Goal: Task Accomplishment & Management: Complete application form

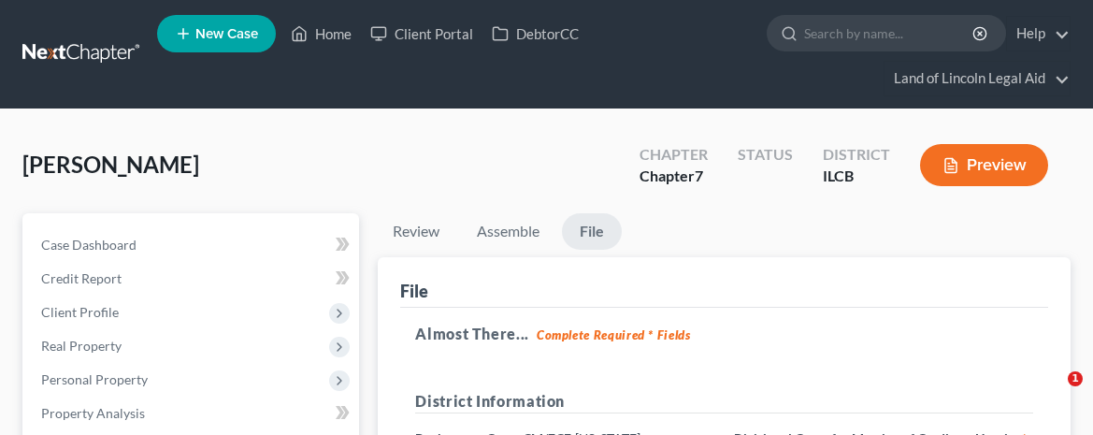
select select "2"
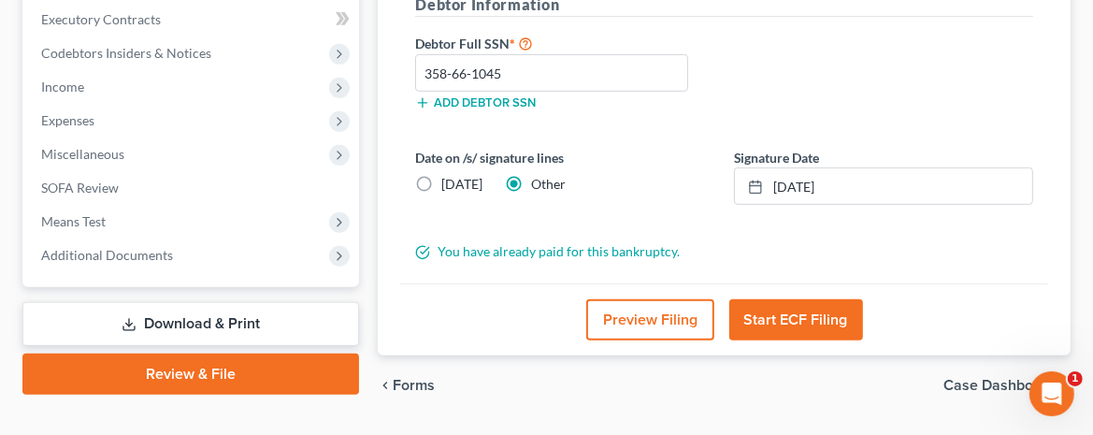
scroll to position [596, 0]
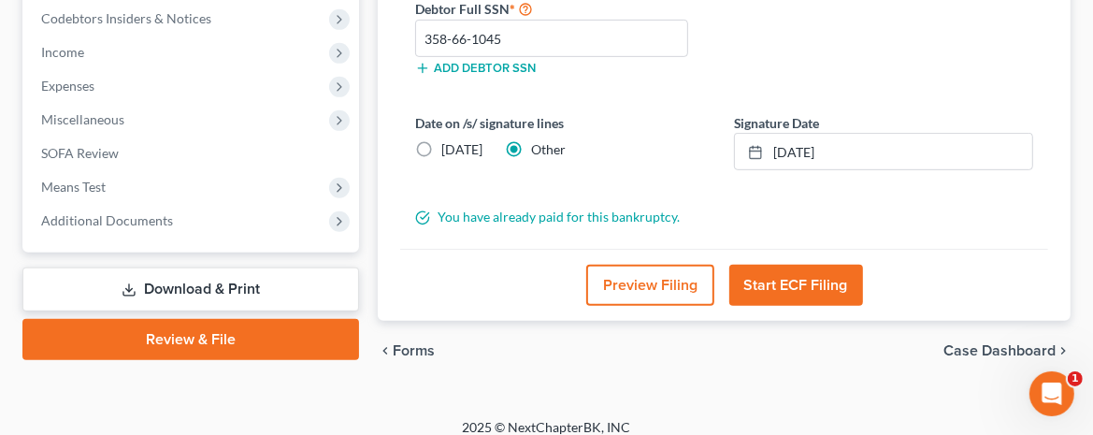
click at [804, 265] on button "Start ECF Filing" at bounding box center [796, 285] width 134 height 41
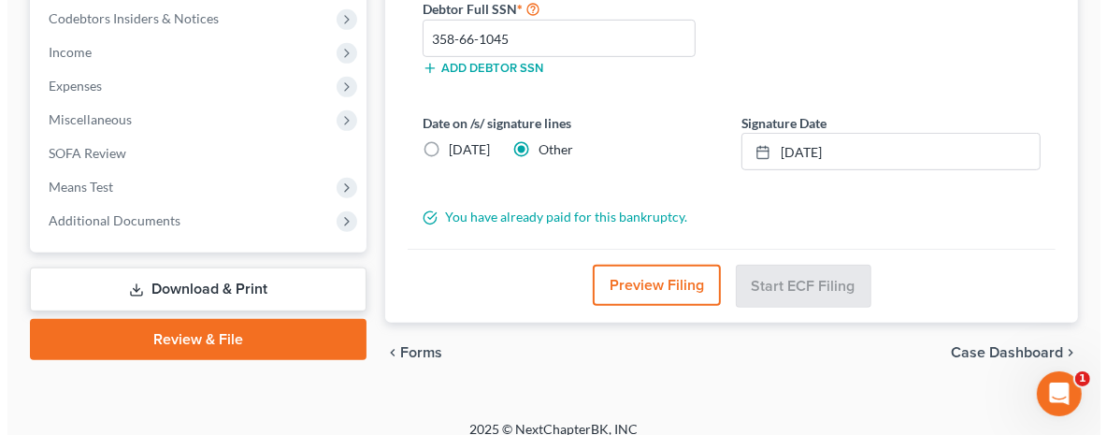
scroll to position [564, 0]
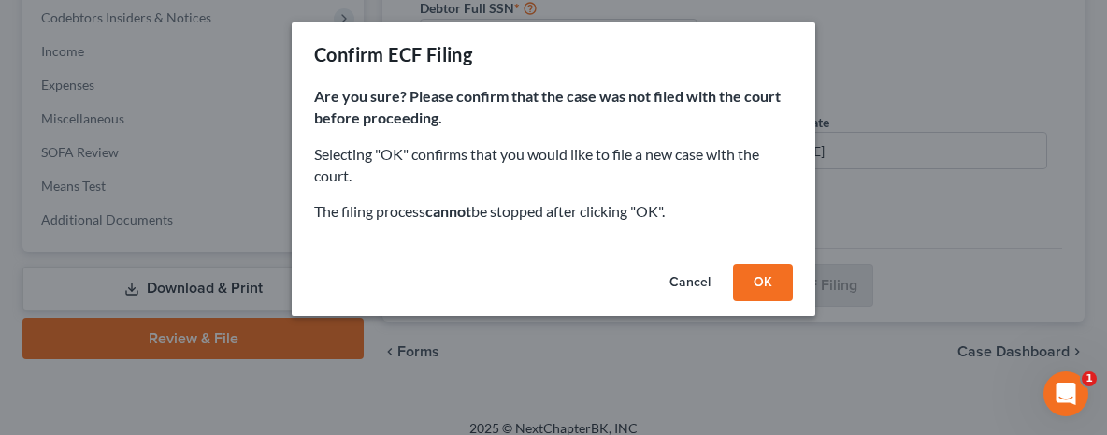
click at [698, 279] on button "Cancel" at bounding box center [689, 282] width 71 height 37
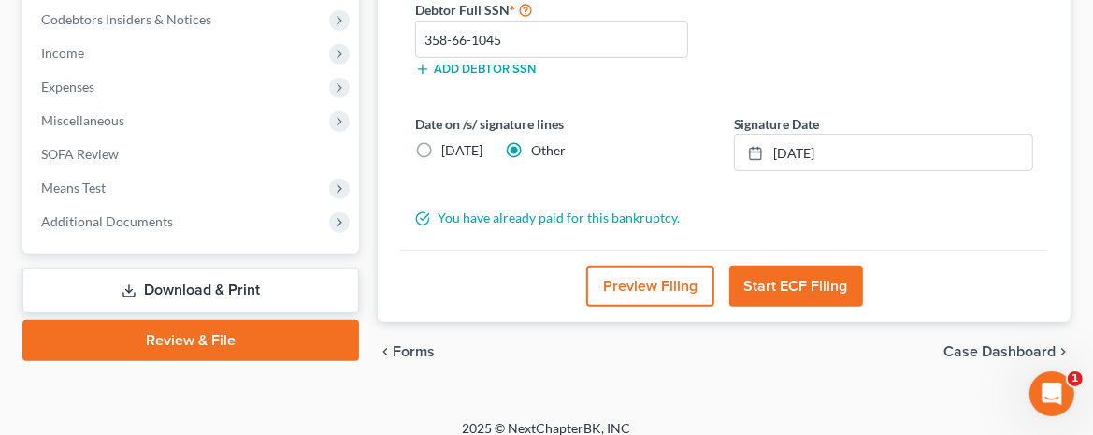
scroll to position [596, 0]
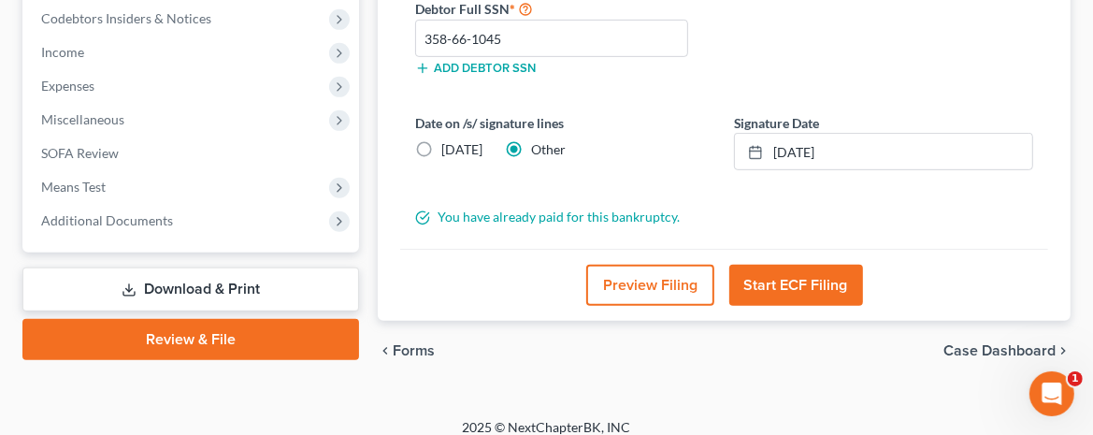
click at [794, 265] on button "Start ECF Filing" at bounding box center [796, 285] width 134 height 41
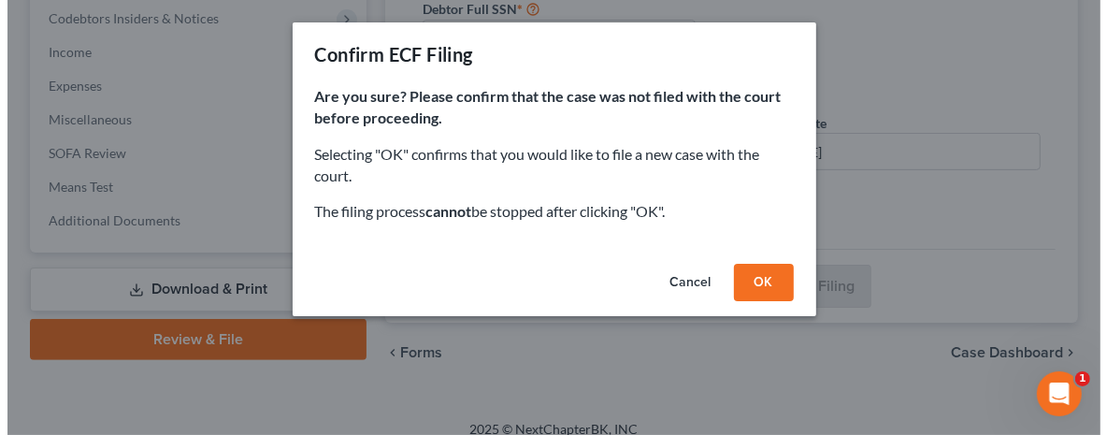
scroll to position [564, 0]
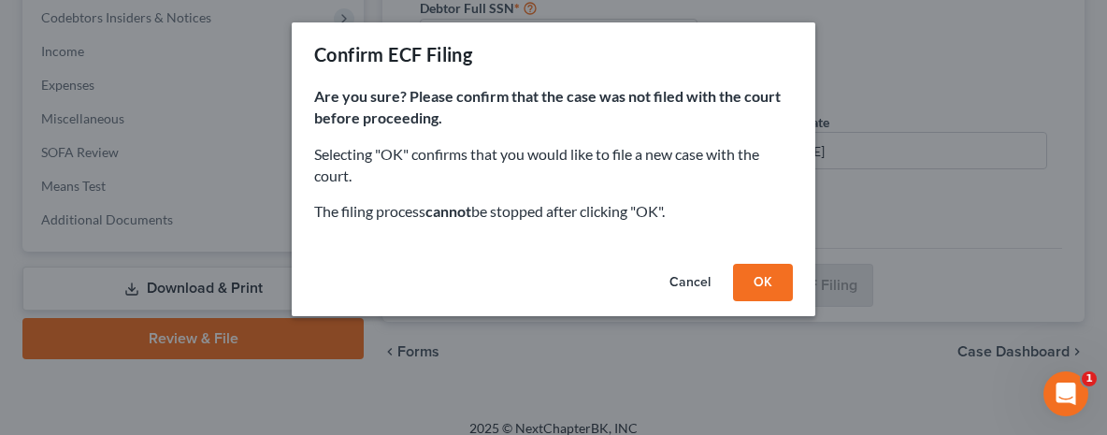
click at [759, 278] on button "OK" at bounding box center [763, 282] width 60 height 37
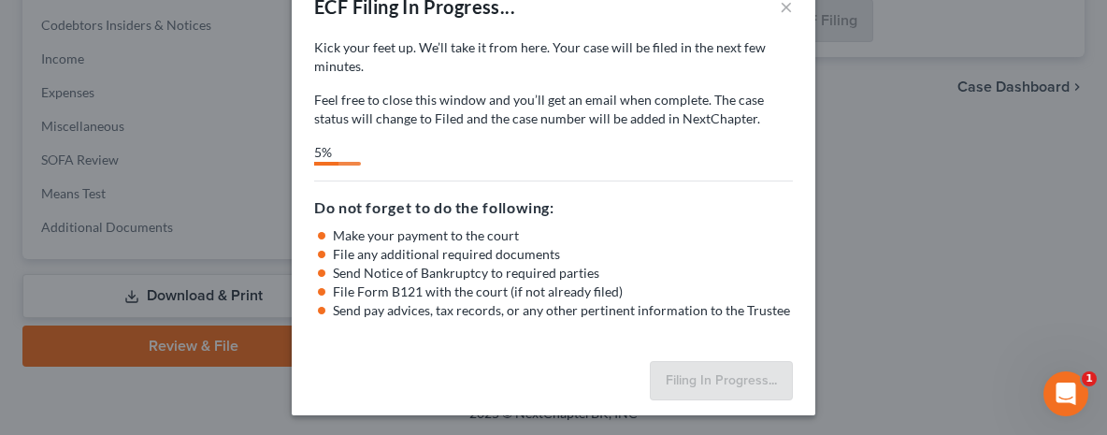
scroll to position [0, 0]
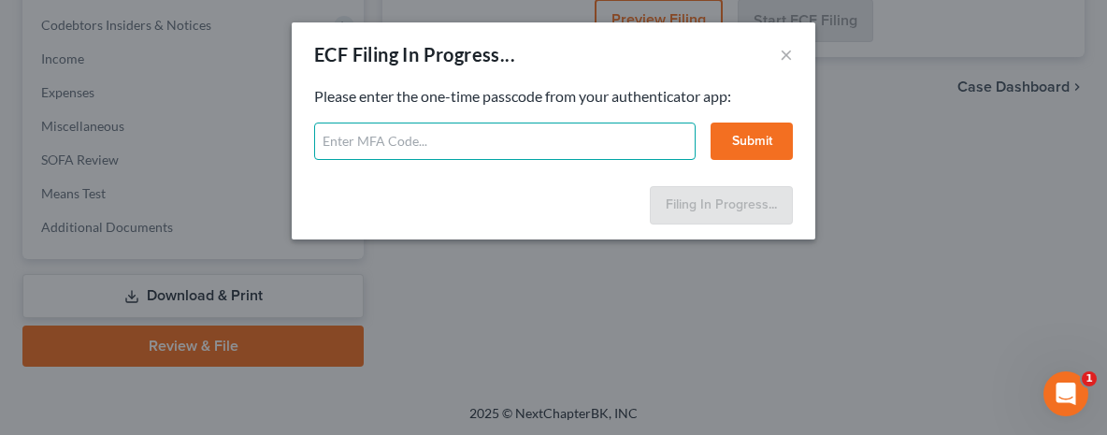
click at [366, 137] on input "text" at bounding box center [504, 140] width 381 height 37
type input "180382"
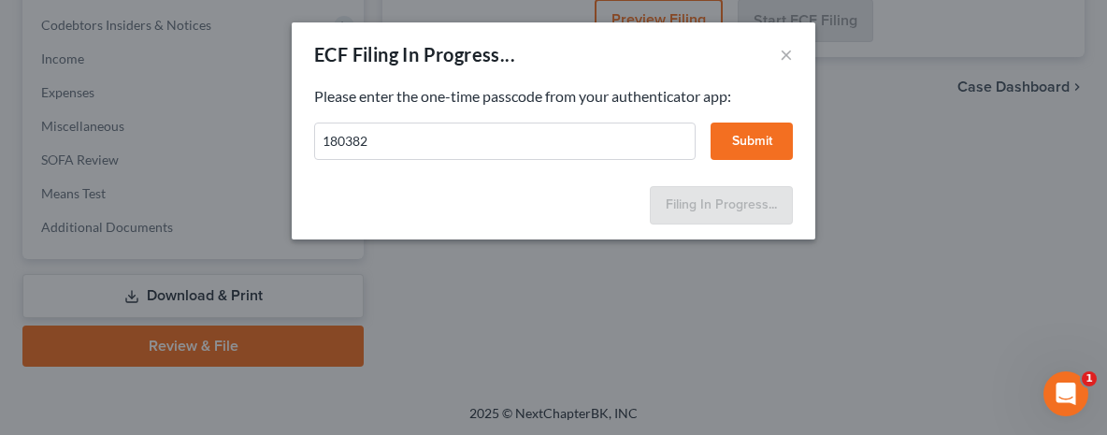
click at [752, 137] on button "Submit" at bounding box center [751, 140] width 82 height 37
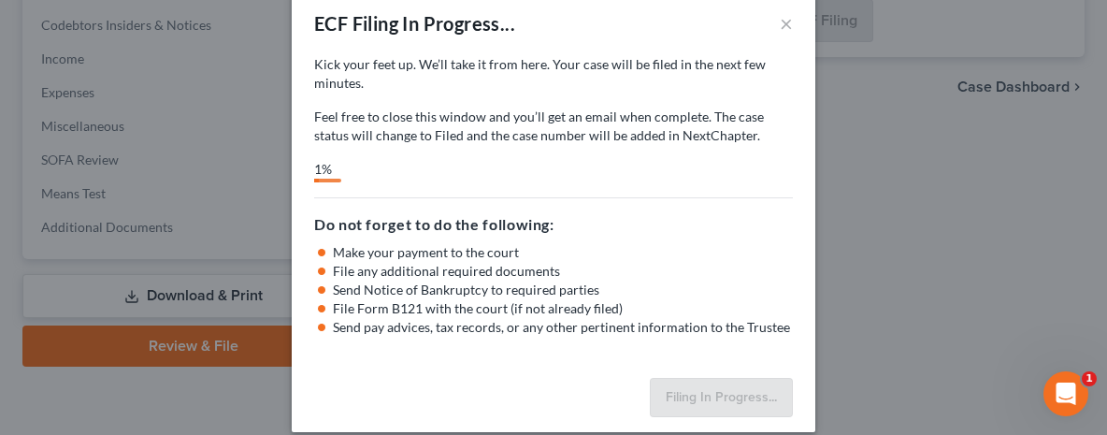
scroll to position [48, 0]
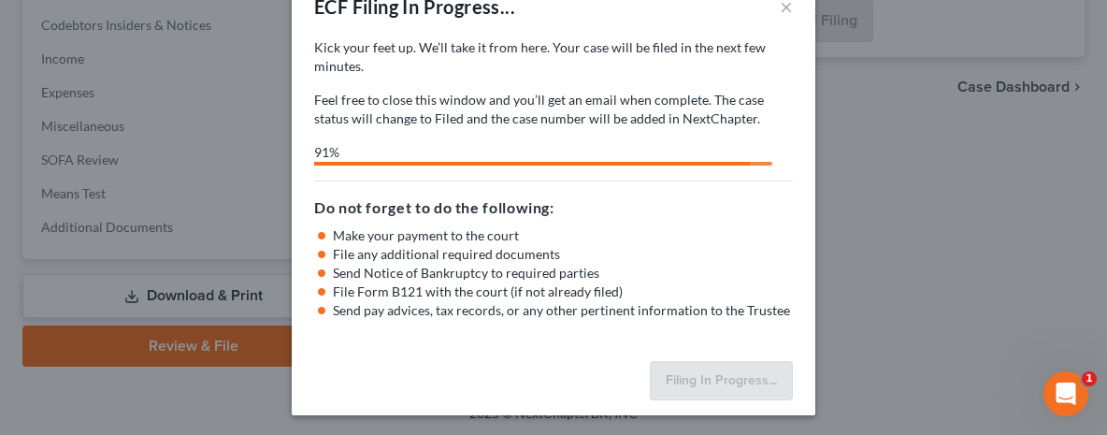
select select "2"
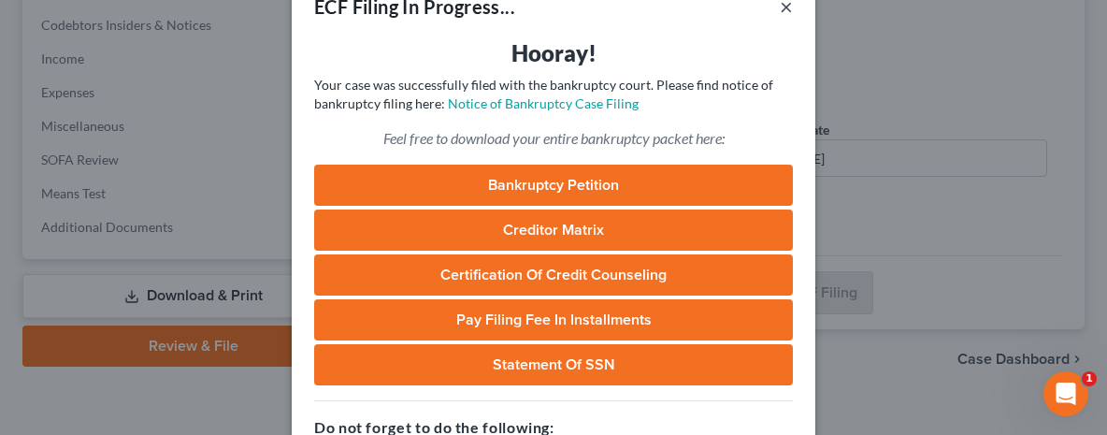
click at [781, 9] on button "×" at bounding box center [786, 6] width 13 height 22
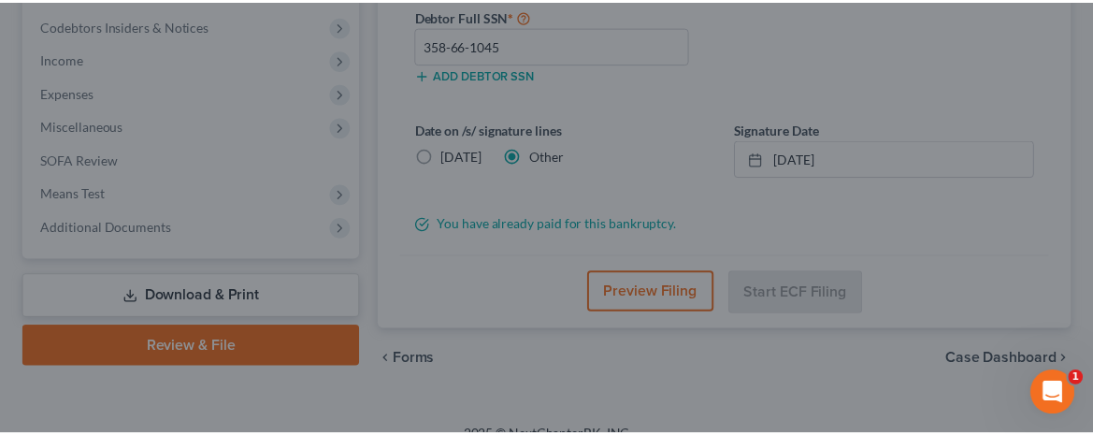
scroll to position [589, 0]
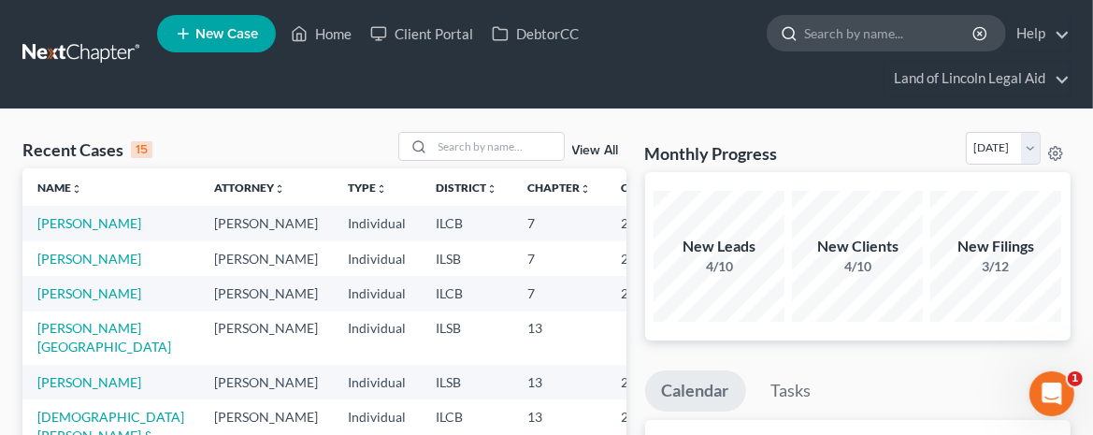
click at [818, 43] on input "search" at bounding box center [889, 33] width 171 height 35
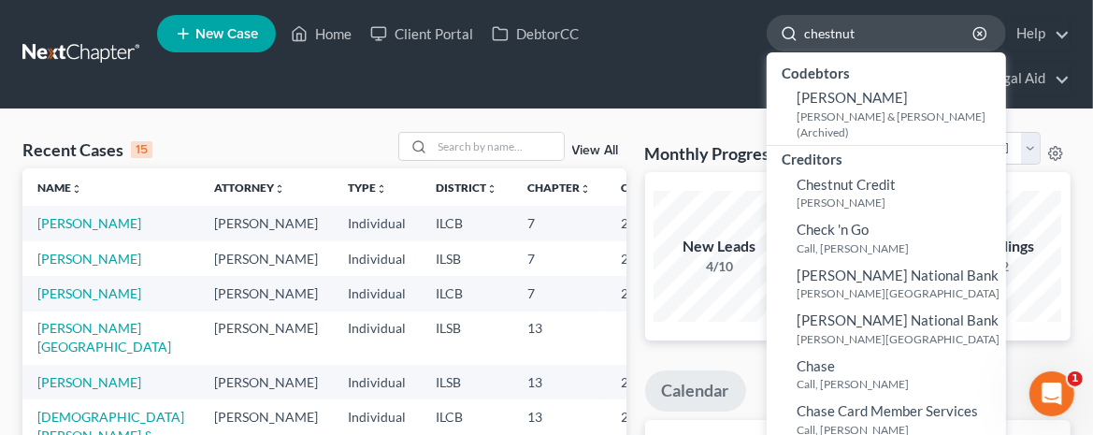
click at [802, 36] on div at bounding box center [785, 33] width 36 height 35
click at [807, 32] on input "chestnut" at bounding box center [889, 33] width 171 height 35
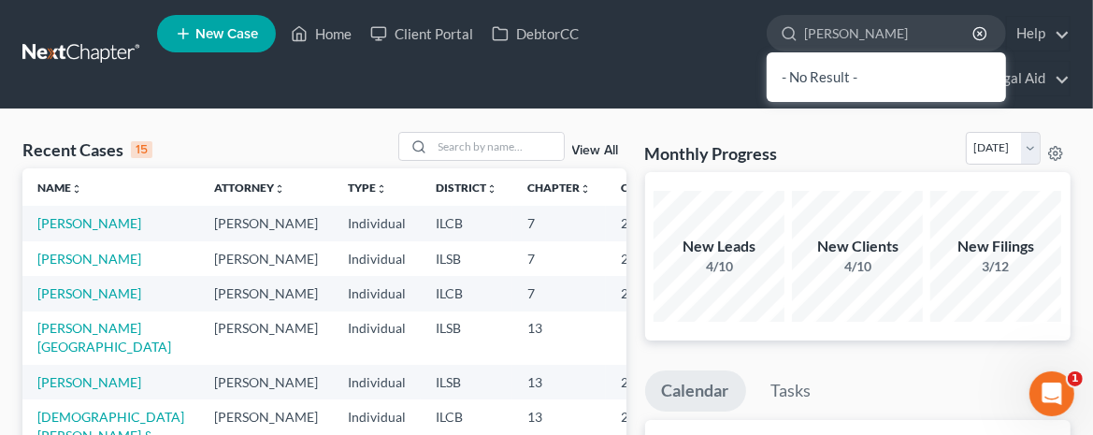
type input "jessie chestnut"
click at [227, 32] on span "New Case" at bounding box center [226, 34] width 63 height 14
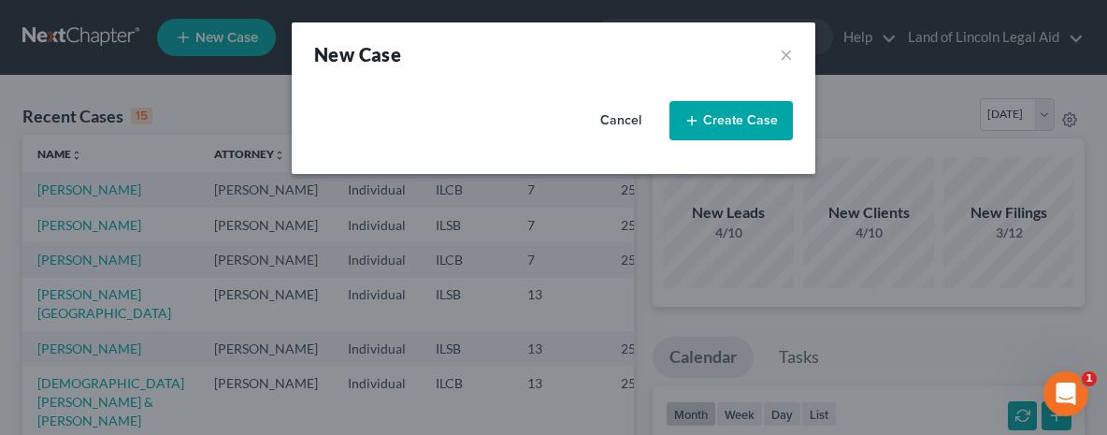
select select "26"
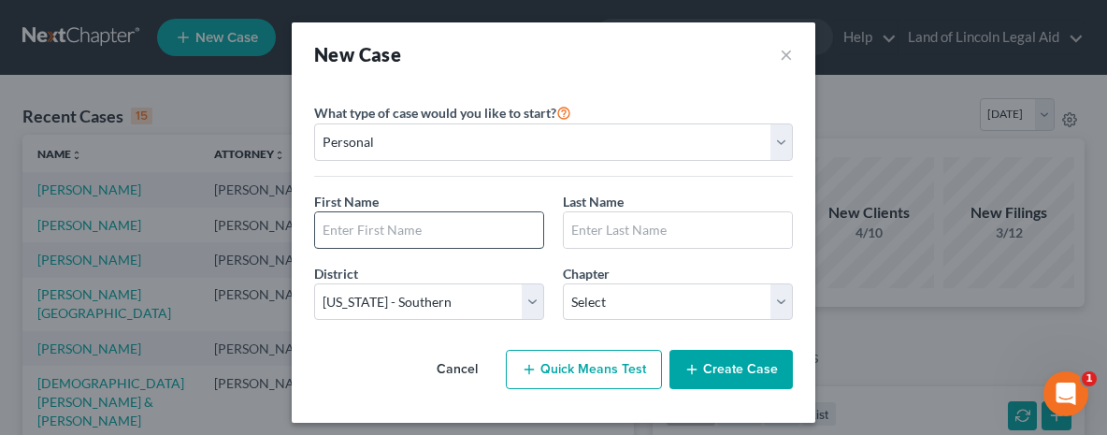
click at [341, 232] on input "text" at bounding box center [429, 230] width 228 height 36
type input "Jessie"
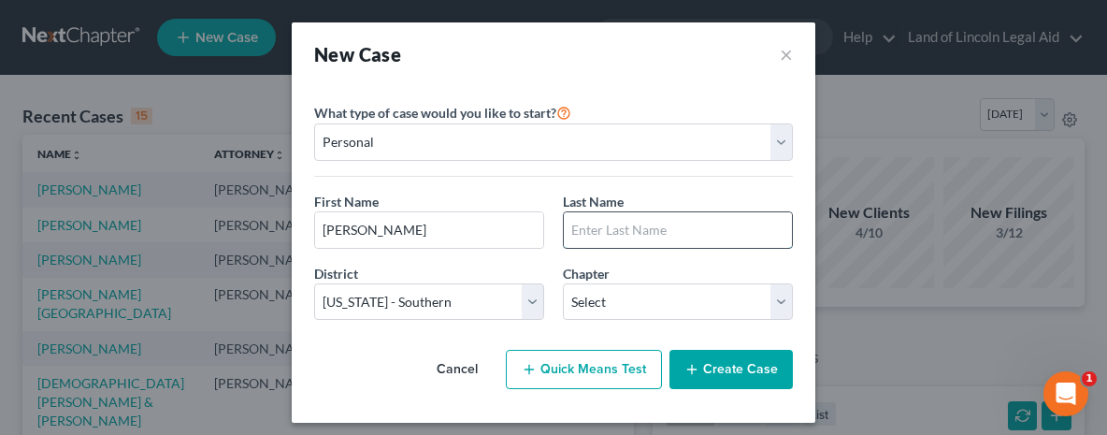
click at [569, 234] on input "text" at bounding box center [678, 230] width 228 height 36
type input "Chestnut"
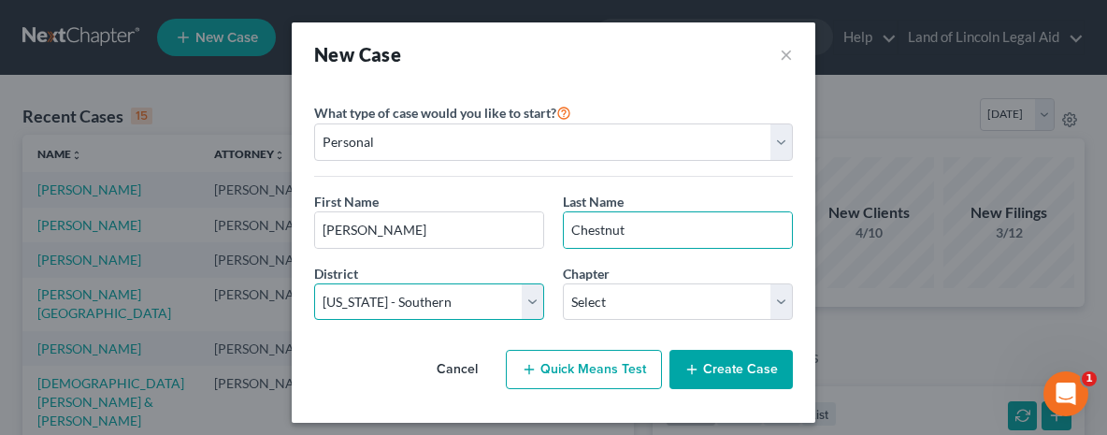
click at [527, 292] on select "Select Alabama - Middle Alabama - Northern Alabama - Southern Alaska Arizona Ar…" at bounding box center [429, 301] width 230 height 37
select select "24"
click at [314, 283] on select "Select Alabama - Middle Alabama - Northern Alabama - Southern Alaska Arizona Ar…" at bounding box center [429, 301] width 230 height 37
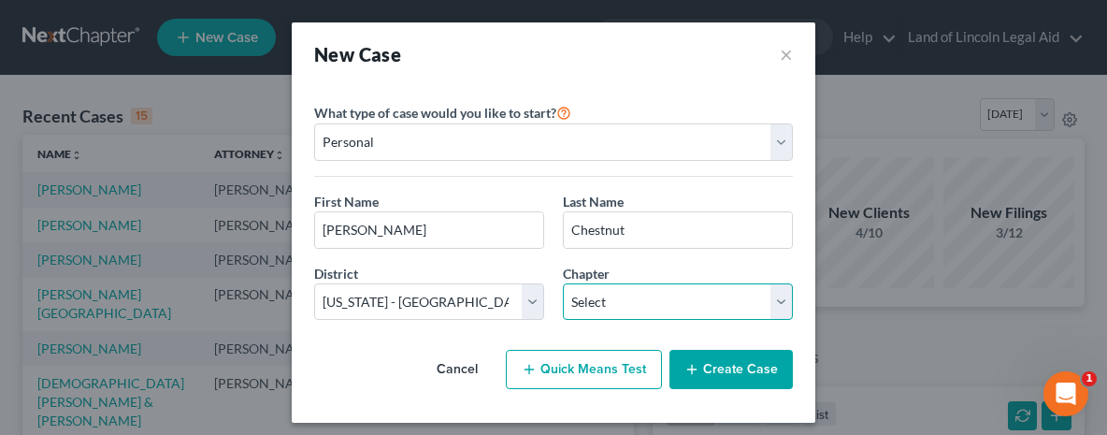
click at [683, 295] on select "Select 7 11 12 13" at bounding box center [678, 301] width 230 height 37
select select "0"
click at [563, 283] on select "Select 7 11 12 13" at bounding box center [678, 301] width 230 height 37
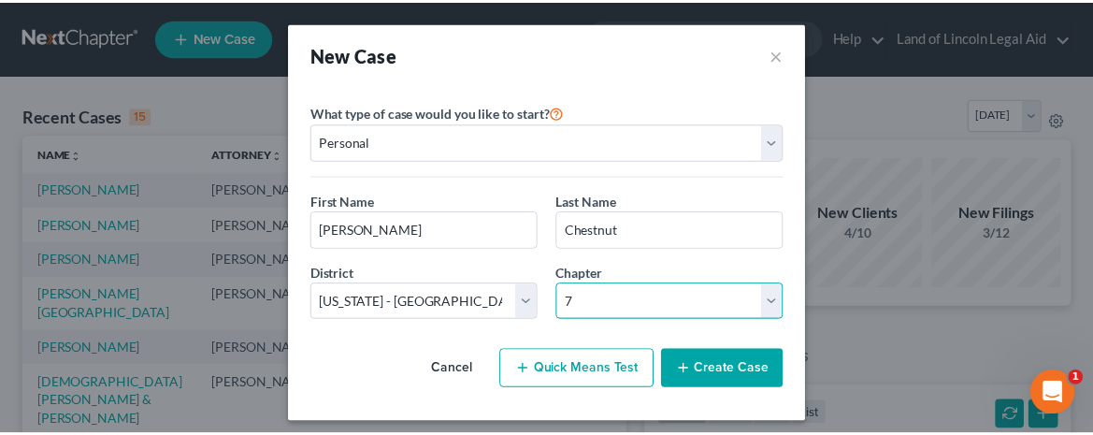
scroll to position [7, 0]
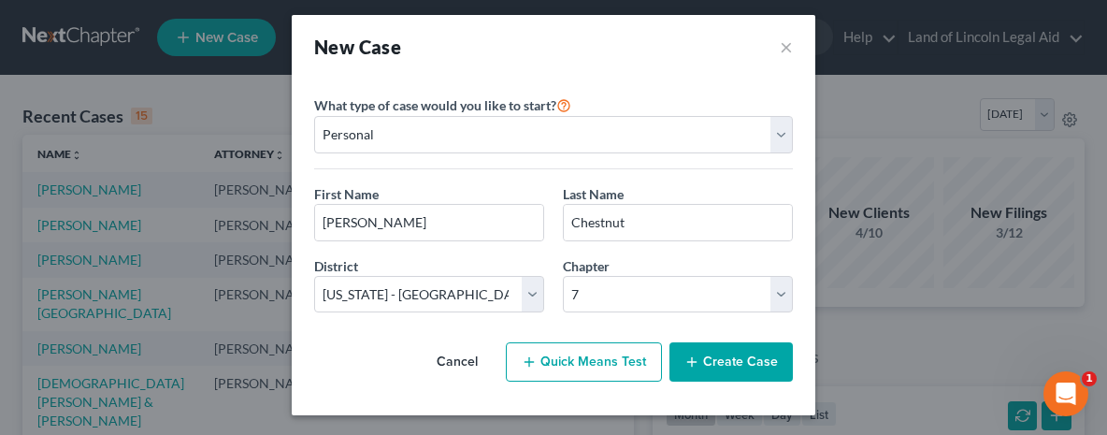
click at [738, 362] on button "Create Case" at bounding box center [730, 361] width 123 height 39
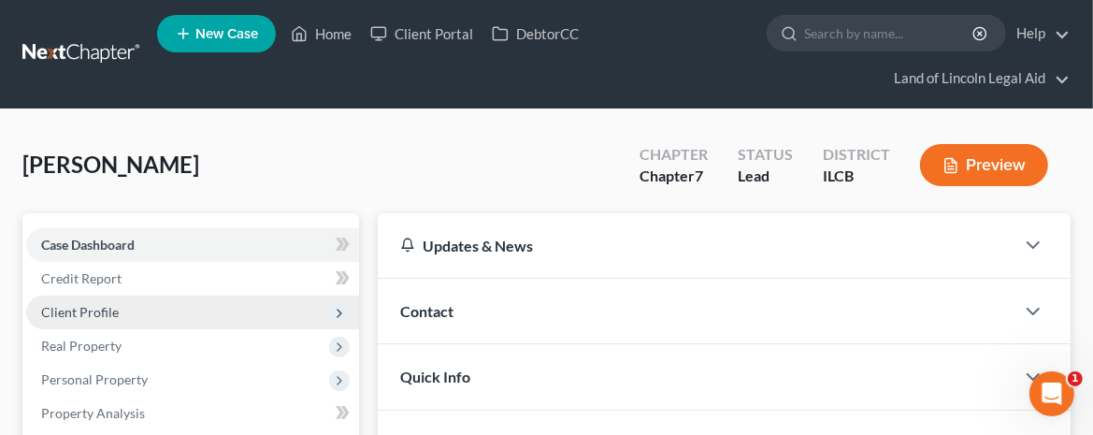
click at [118, 306] on span "Client Profile" at bounding box center [192, 312] width 333 height 34
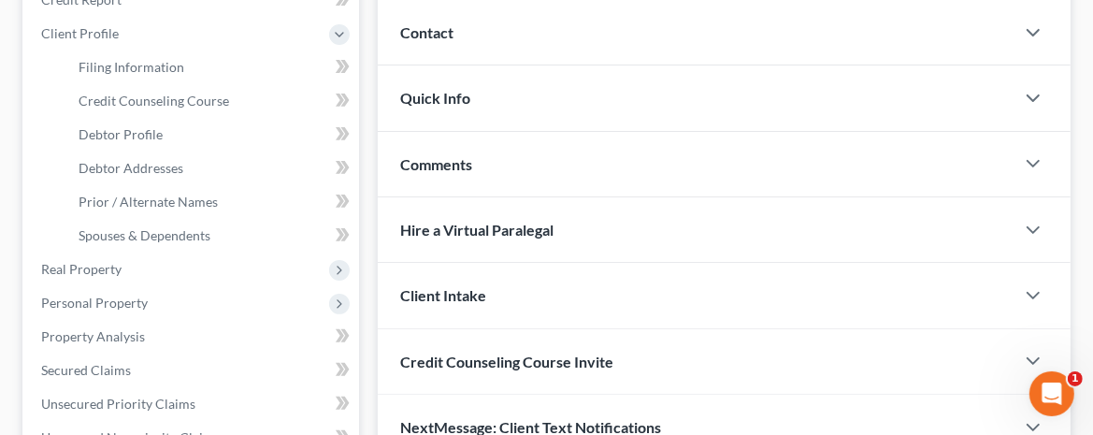
scroll to position [280, 0]
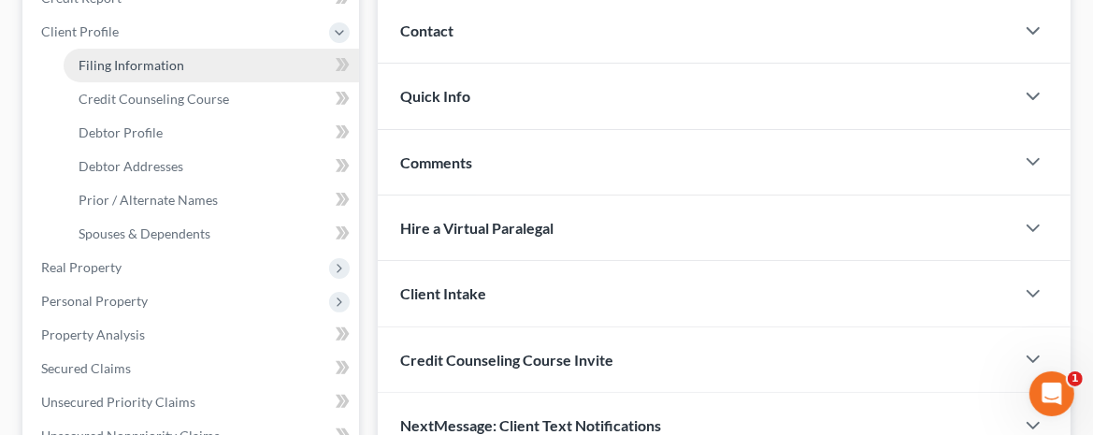
click at [177, 59] on span "Filing Information" at bounding box center [132, 65] width 106 height 16
select select "1"
select select "0"
select select "24"
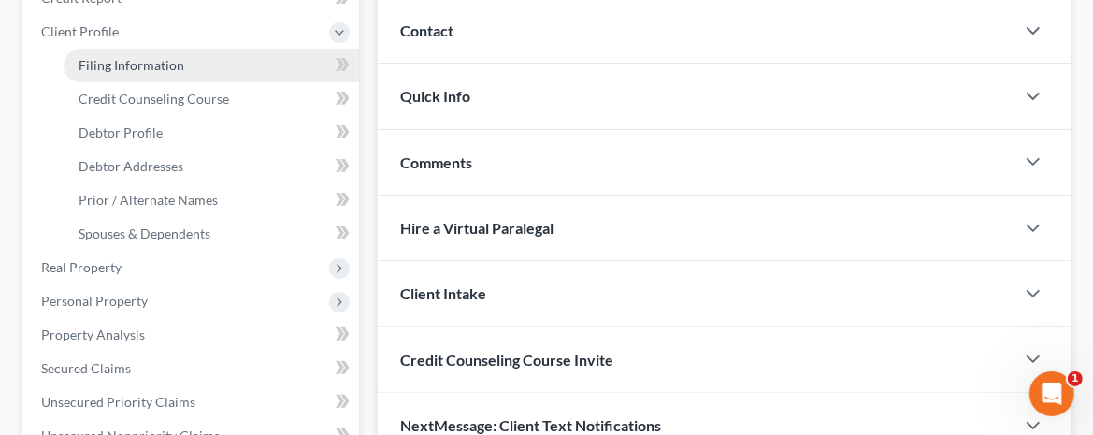
select select "14"
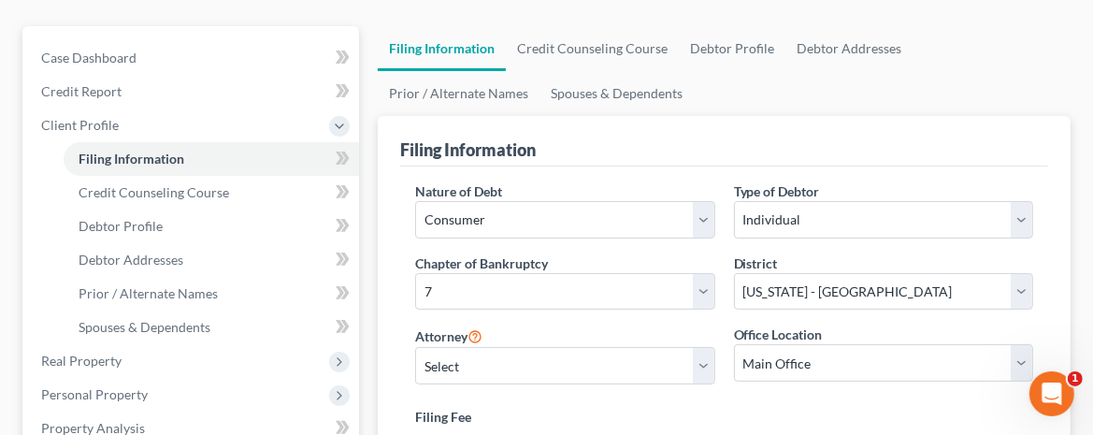
scroll to position [374, 0]
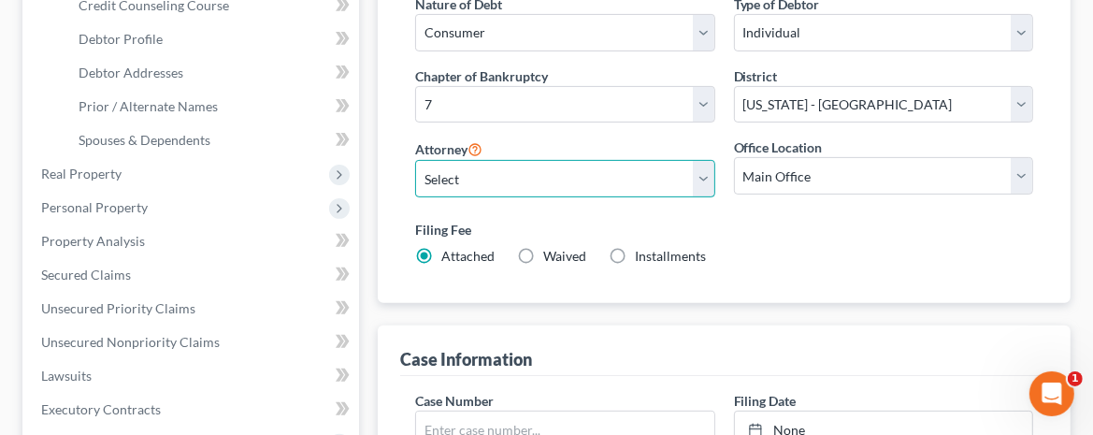
click at [699, 171] on select "Select May Yeh - ILSB Calvin Hwang - ILSB Benjamin Brown - ILCB Brian Lambert -…" at bounding box center [564, 178] width 299 height 37
select select "4"
click at [415, 160] on select "Select May Yeh - ILSB Calvin Hwang - ILSB Benjamin Brown - ILCB Brian Lambert -…" at bounding box center [564, 178] width 299 height 37
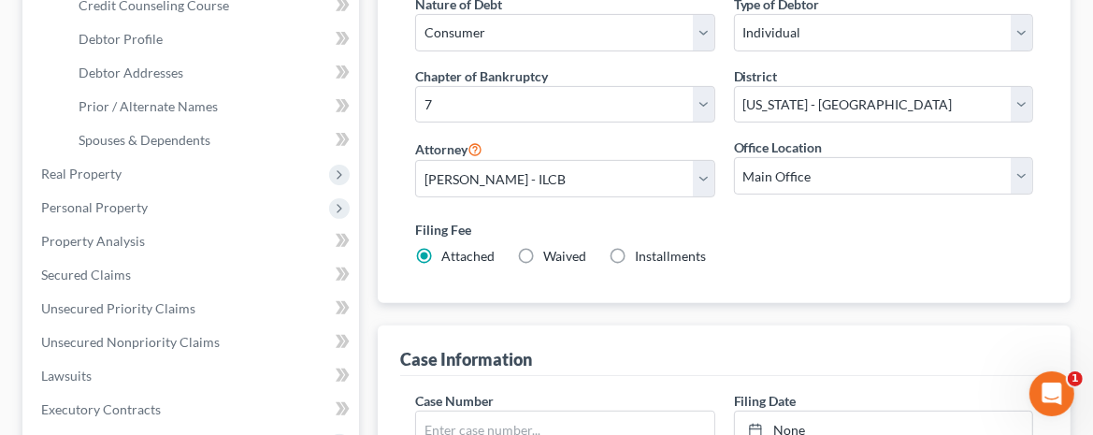
click at [543, 252] on label "Waived Waived" at bounding box center [564, 256] width 43 height 19
click at [551, 252] on input "Waived Waived" at bounding box center [557, 253] width 12 height 12
radio input "true"
radio input "false"
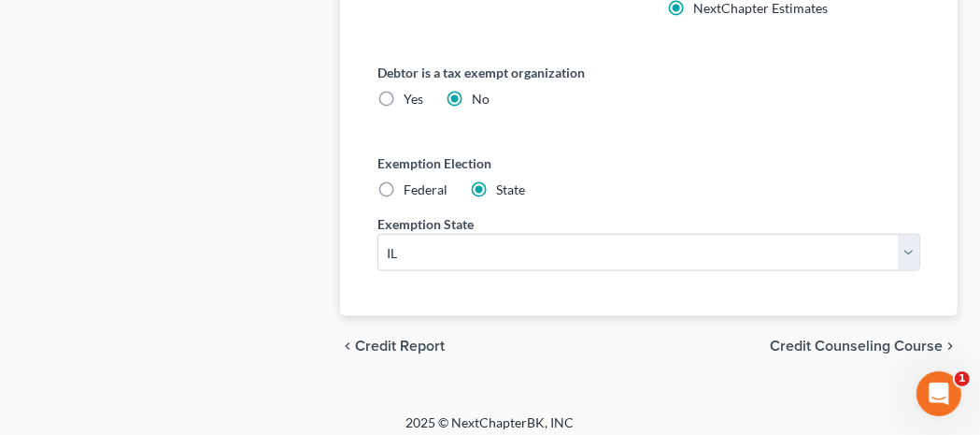
scroll to position [1340, 0]
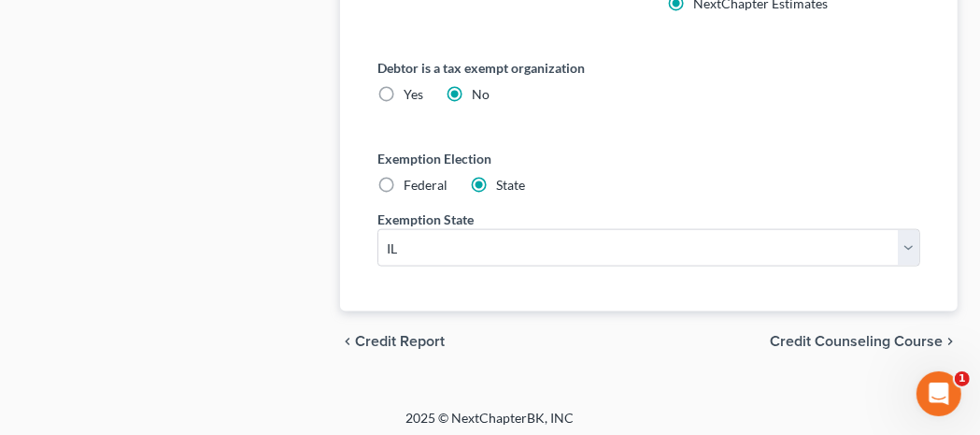
click at [813, 334] on span "Credit Counseling Course" at bounding box center [856, 341] width 173 height 15
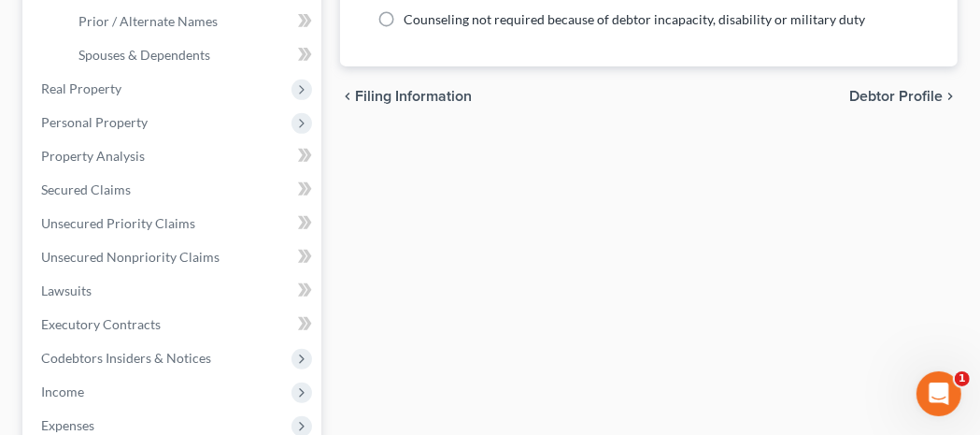
scroll to position [374, 0]
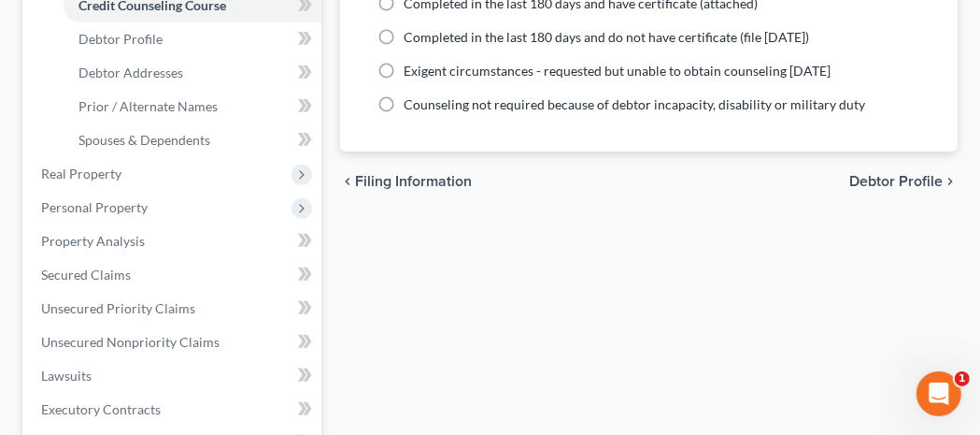
click at [872, 182] on span "Debtor Profile" at bounding box center [896, 181] width 93 height 15
select select "0"
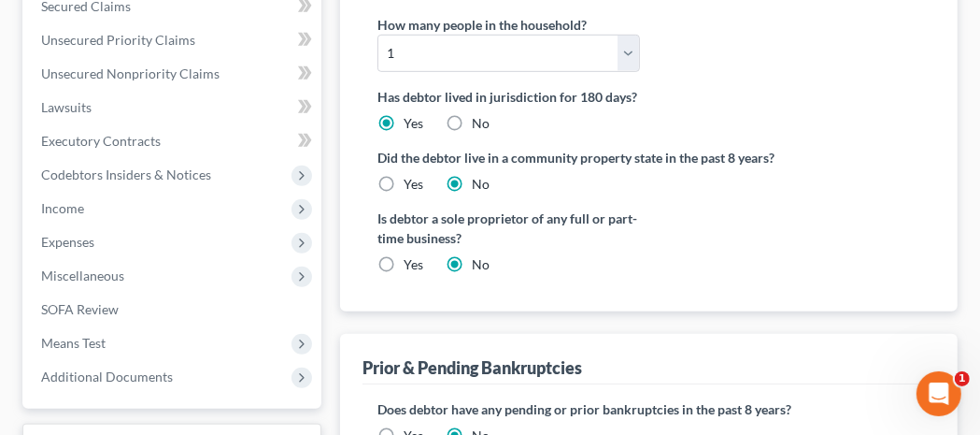
scroll to position [654, 0]
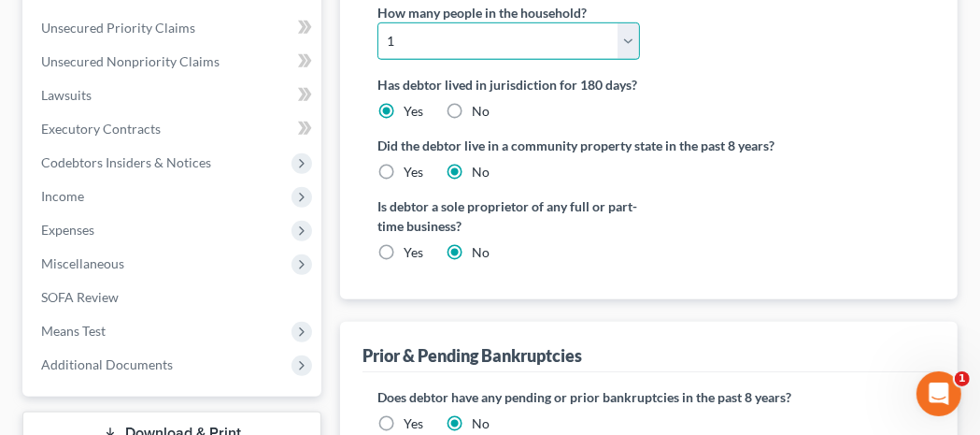
click at [623, 31] on select "Select 1 2 3 4 5 6 7 8 9 10 11 12 13 14 15 16 17 18 19 20" at bounding box center [509, 40] width 262 height 37
select select "4"
click at [378, 22] on select "Select 1 2 3 4 5 6 7 8 9 10 11 12 13 14 15 16 17 18 19 20" at bounding box center [509, 40] width 262 height 37
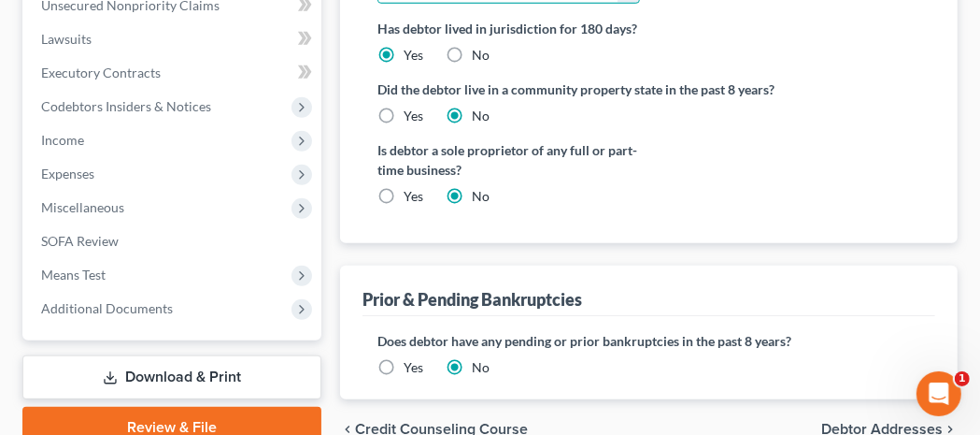
scroll to position [799, 0]
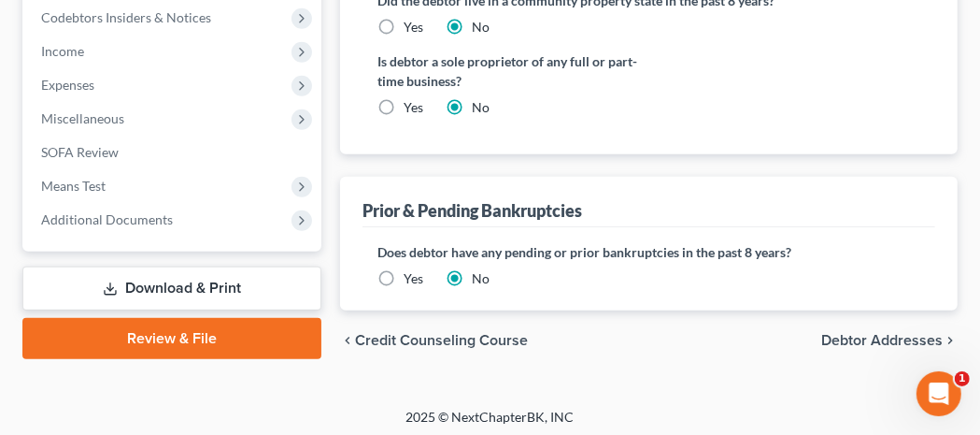
click at [846, 334] on span "Debtor Addresses" at bounding box center [883, 340] width 122 height 15
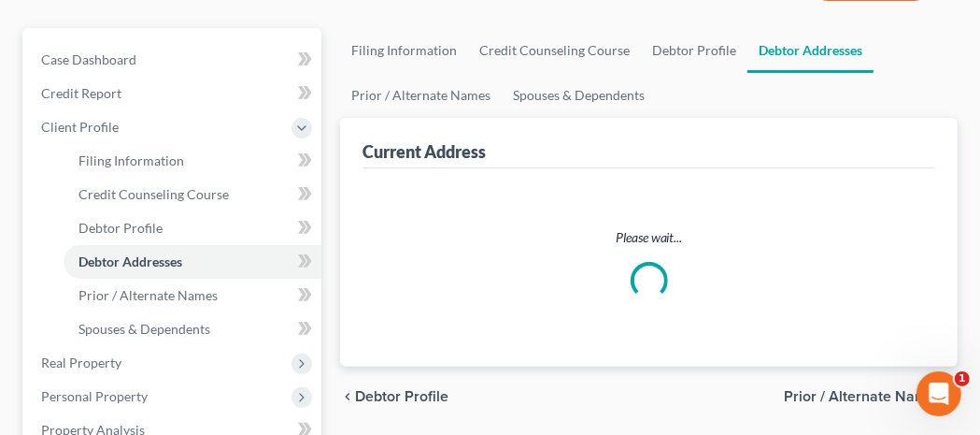
select select "0"
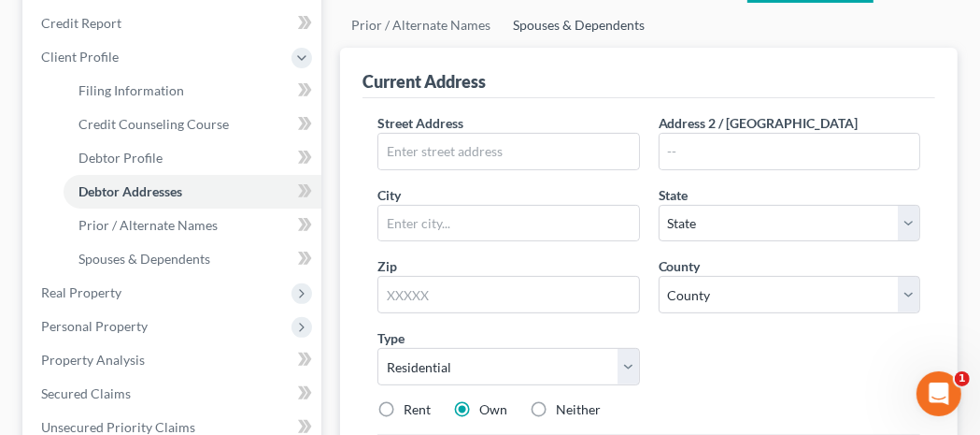
scroll to position [280, 0]
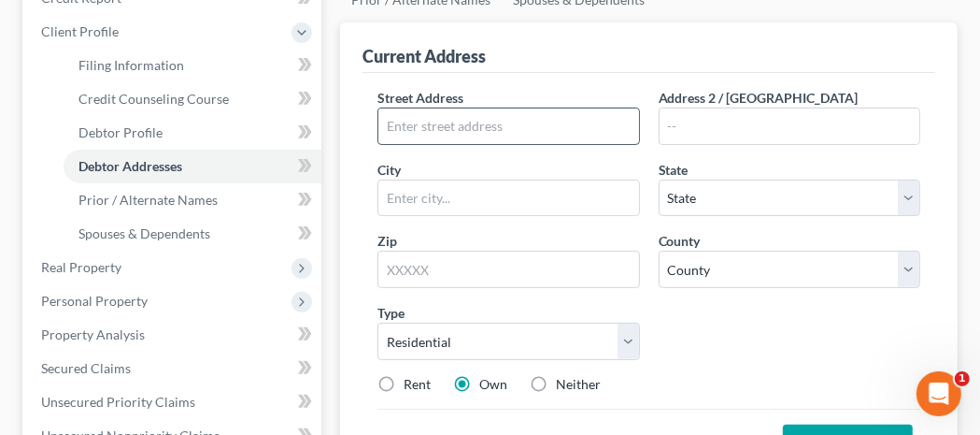
click at [408, 124] on input "text" at bounding box center [509, 126] width 260 height 36
paste input "203 Ridgeview St Danville, IL 61832"
drag, startPoint x: 490, startPoint y: 122, endPoint x: 536, endPoint y: 124, distance: 45.9
click at [536, 124] on input "203 Ridgeview St Danville, IL 61832" at bounding box center [509, 126] width 260 height 36
type input "203 Ridgeview St , IL 61832"
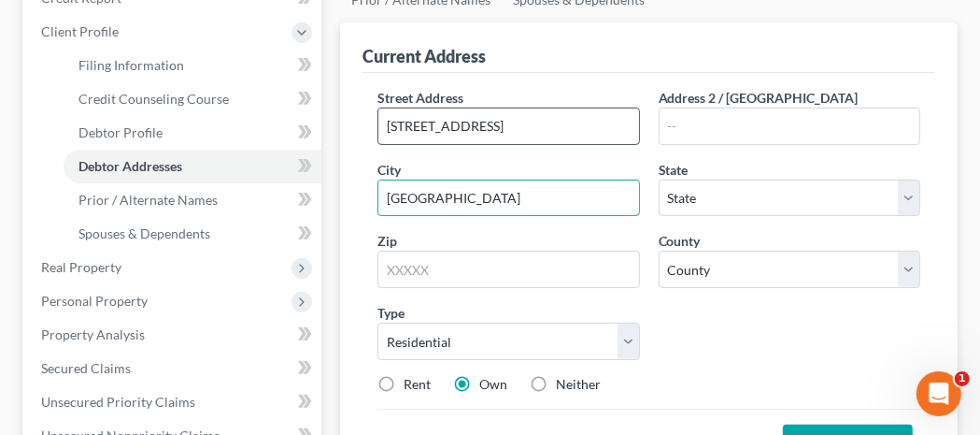
type input "Danville"
drag, startPoint x: 508, startPoint y: 124, endPoint x: 565, endPoint y: 122, distance: 57.0
click at [565, 122] on input "203 Ridgeview St , IL 61832" at bounding box center [509, 126] width 260 height 36
type input "203 Ridgeview St , IL"
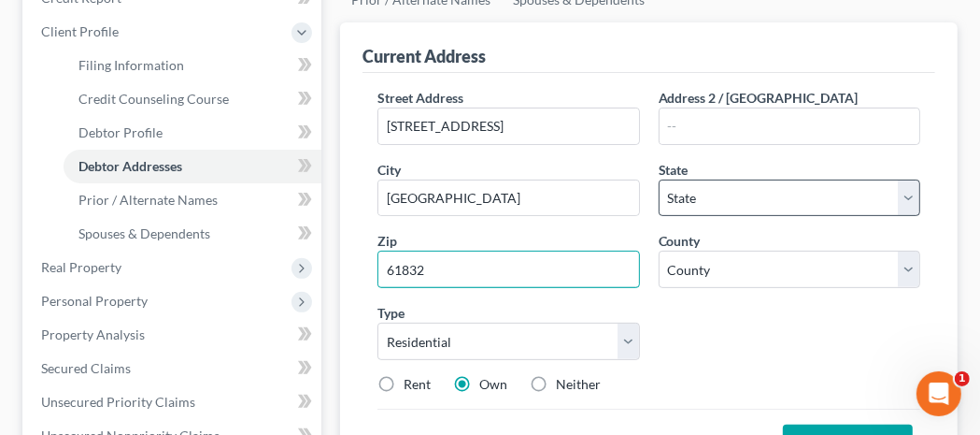
type input "61832"
select select "14"
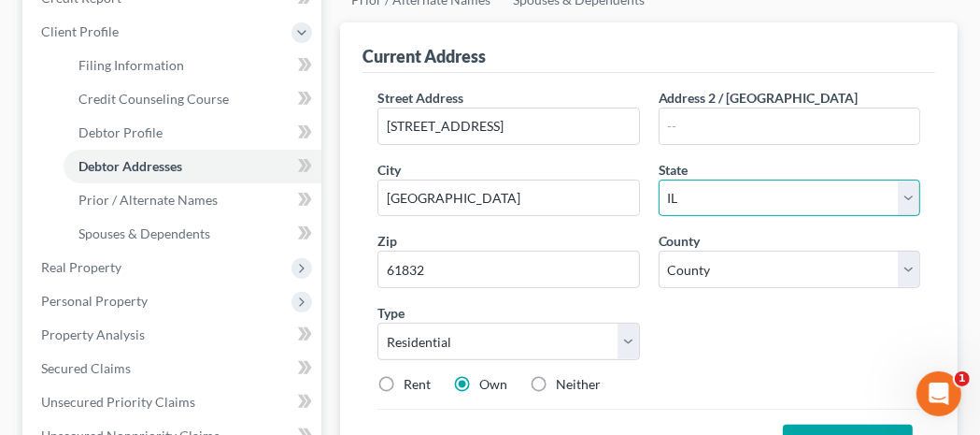
click at [678, 194] on select "State AL AK AR AZ CA CO CT DE DC FL GA GU HI ID IL IN IA KS KY LA ME MD MA MI M…" at bounding box center [790, 197] width 262 height 37
click at [671, 202] on select "State AL AK AR AZ CA CO CT DE DC FL GA GU HI ID IL IN IA KS KY LA ME MD MA MI M…" at bounding box center [790, 197] width 262 height 37
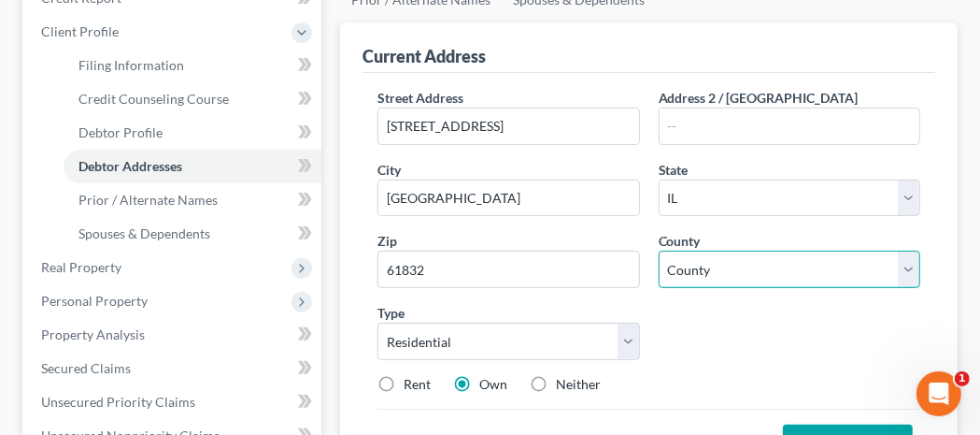
click at [702, 272] on select "County Adams County Alexander County Bond County Boone County Brown County Bure…" at bounding box center [790, 268] width 262 height 37
select select "91"
click at [659, 250] on select "County Adams County Alexander County Bond County Boone County Brown County Bure…" at bounding box center [790, 268] width 262 height 37
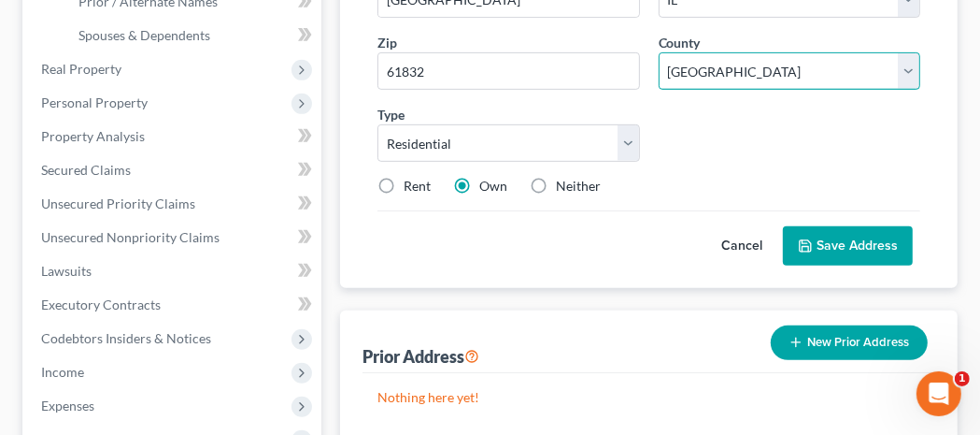
scroll to position [561, 0]
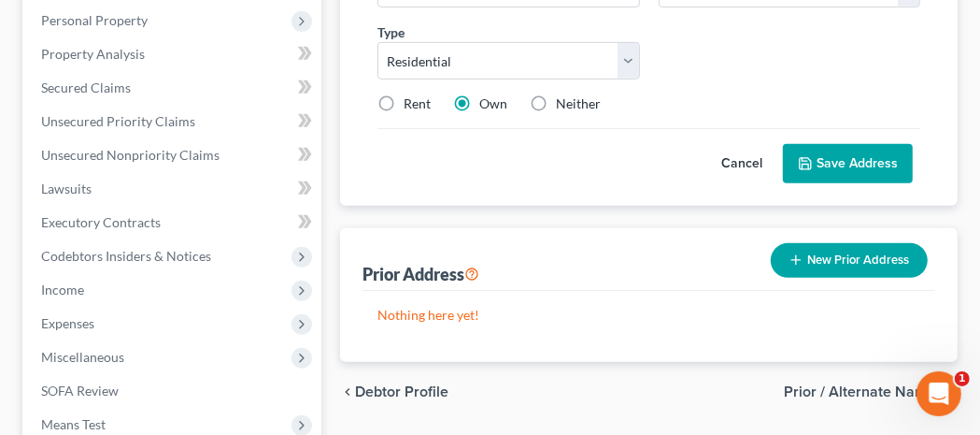
click at [826, 167] on button "Save Address" at bounding box center [848, 163] width 130 height 39
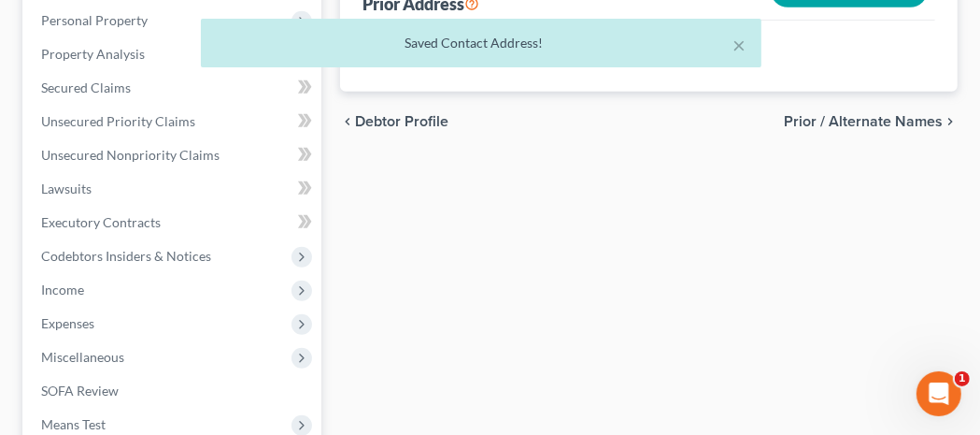
click at [388, 129] on span "Debtor Profile" at bounding box center [401, 121] width 93 height 15
select select "0"
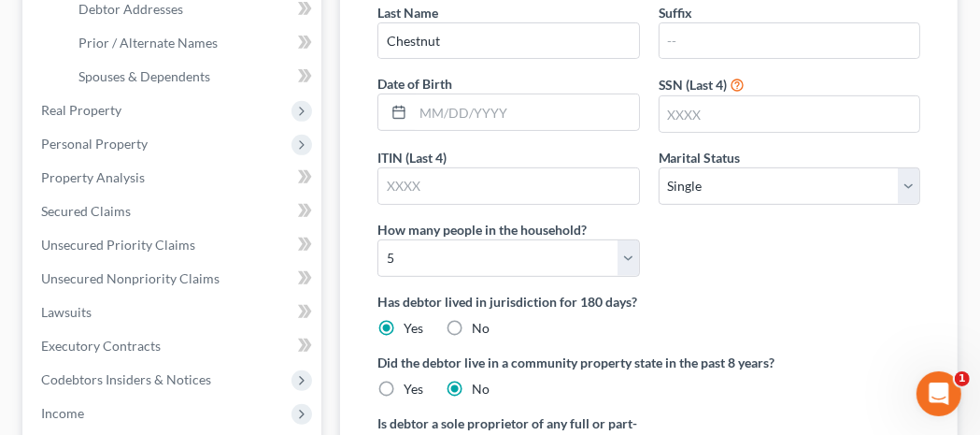
scroll to position [467, 0]
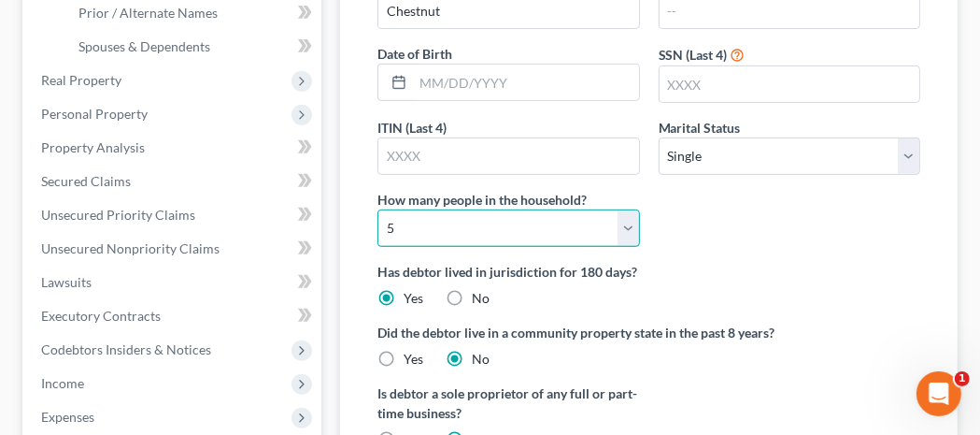
click at [626, 217] on select "Select 1 2 3 4 5 6 7 8 9 10 11 12 13 14 15 16 17 18 19 20" at bounding box center [509, 227] width 262 height 37
select select "3"
click at [378, 209] on select "Select 1 2 3 4 5 6 7 8 9 10 11 12 13 14 15 16 17 18 19 20" at bounding box center [509, 227] width 262 height 37
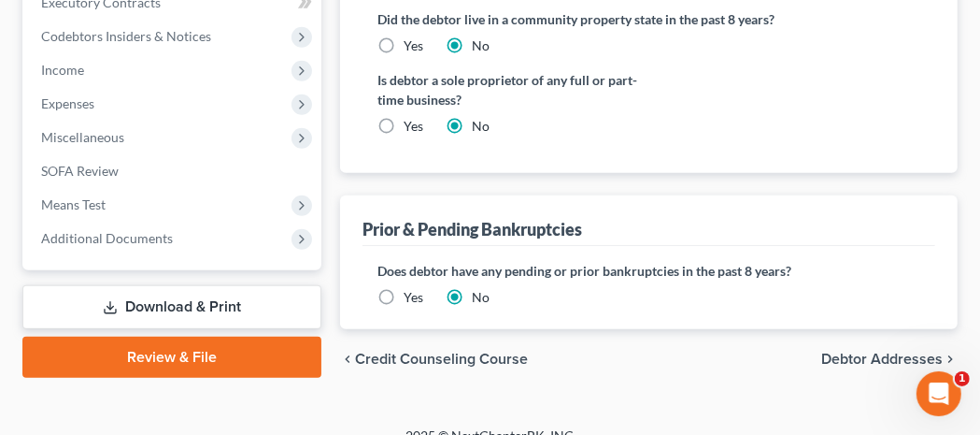
scroll to position [799, 0]
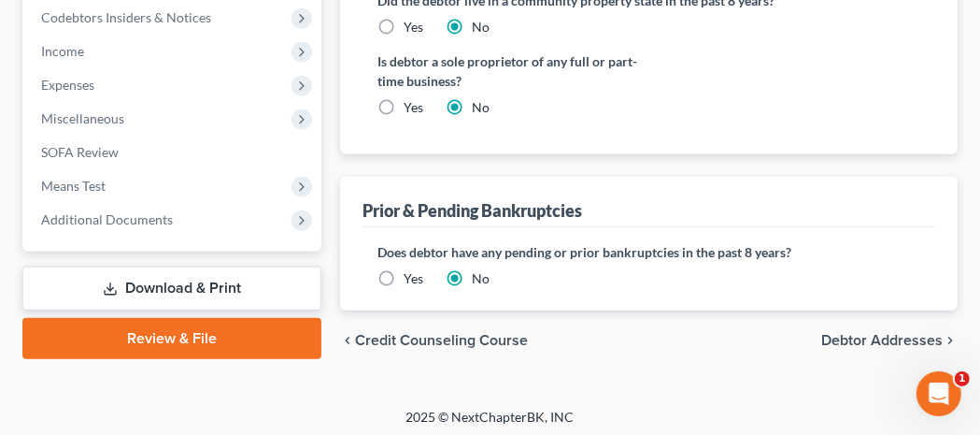
click at [891, 336] on span "Debtor Addresses" at bounding box center [883, 340] width 122 height 15
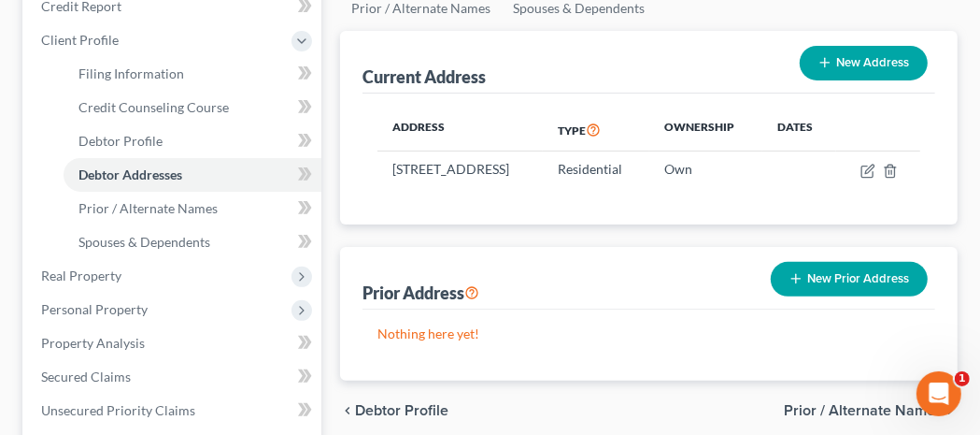
scroll to position [280, 0]
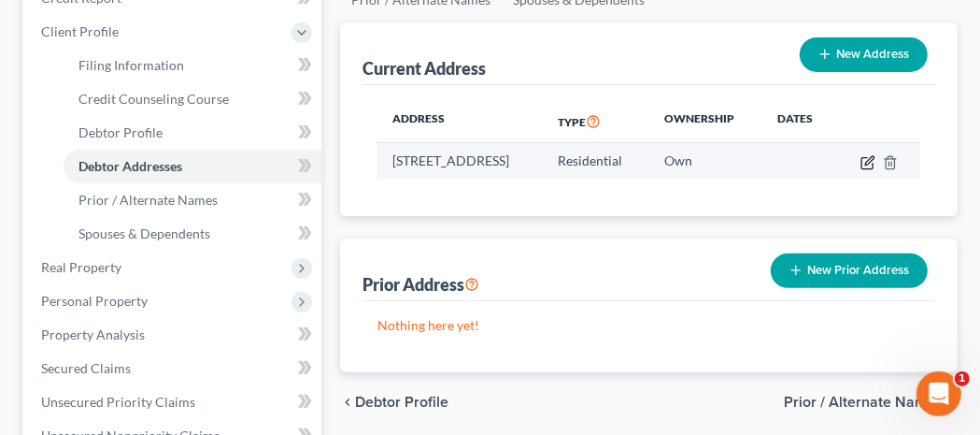
click at [876, 157] on icon "button" at bounding box center [868, 162] width 15 height 15
select select "14"
select select "91"
select select "0"
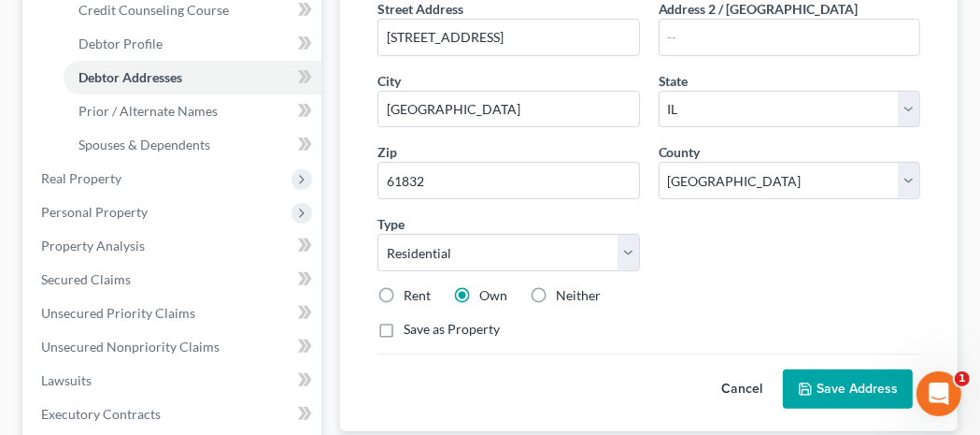
scroll to position [467, 0]
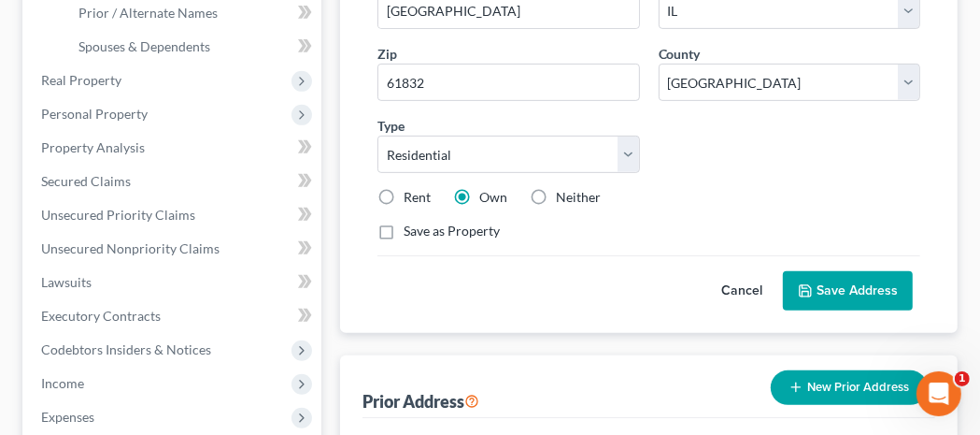
click at [404, 191] on label "Rent" at bounding box center [417, 197] width 27 height 19
click at [411, 191] on input "Rent" at bounding box center [417, 194] width 12 height 12
radio input "true"
click at [834, 284] on button "Save Address" at bounding box center [848, 290] width 130 height 39
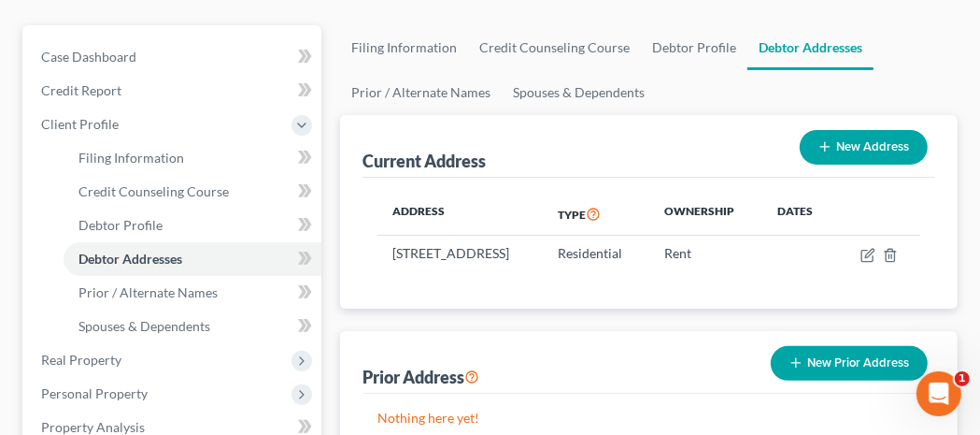
scroll to position [187, 0]
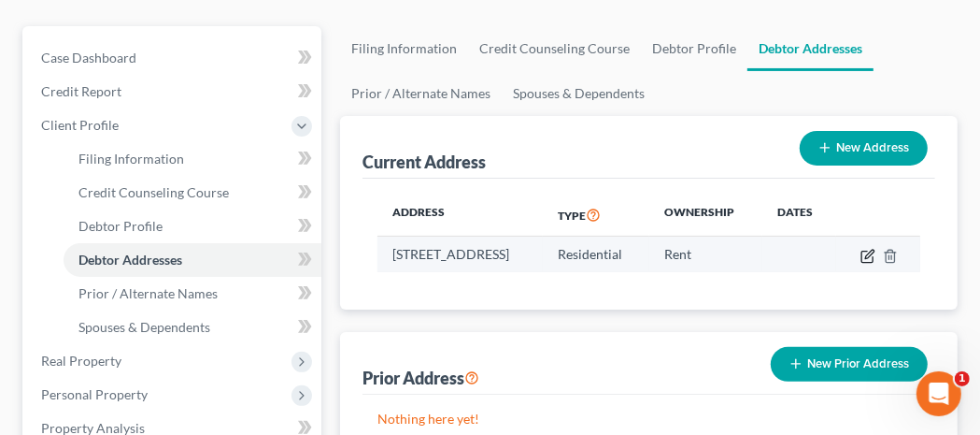
click at [876, 252] on icon "button" at bounding box center [868, 256] width 15 height 15
select select "14"
select select "91"
select select "0"
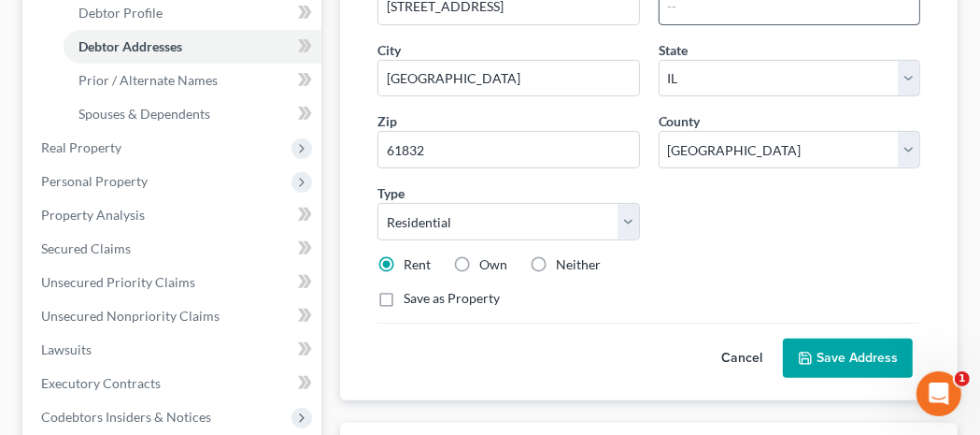
scroll to position [467, 0]
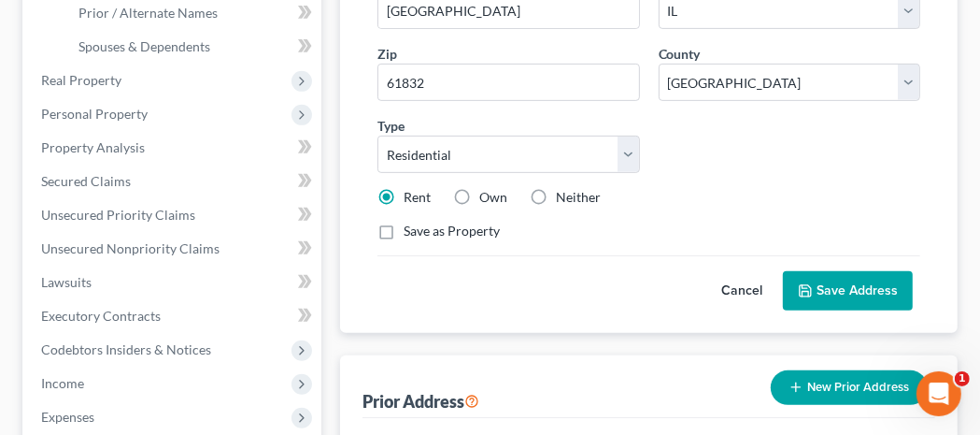
click at [556, 190] on label "Neither" at bounding box center [578, 197] width 45 height 19
click at [564, 190] on input "Neither" at bounding box center [570, 194] width 12 height 12
radio input "true"
click at [826, 289] on button "Save Address" at bounding box center [848, 290] width 130 height 39
